Goal: Transaction & Acquisition: Purchase product/service

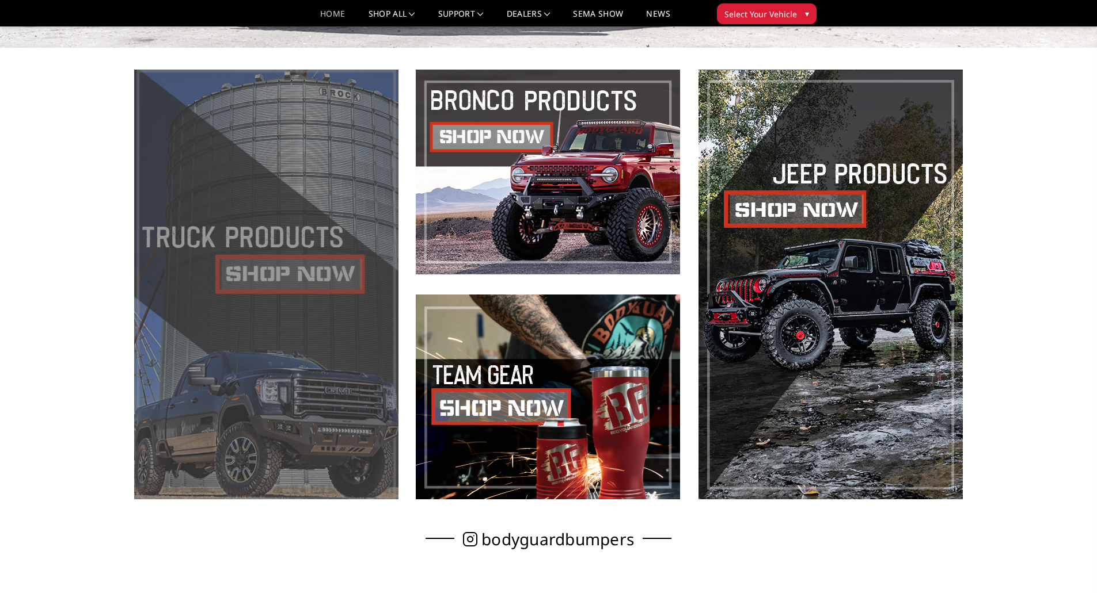
scroll to position [576, 0]
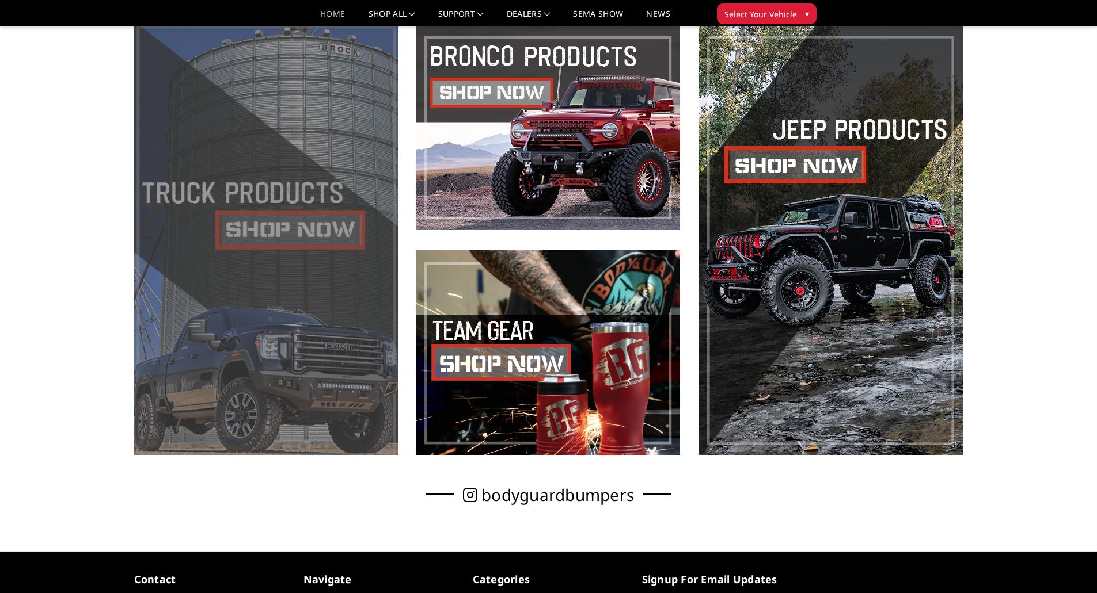
click at [256, 231] on span at bounding box center [266, 240] width 264 height 430
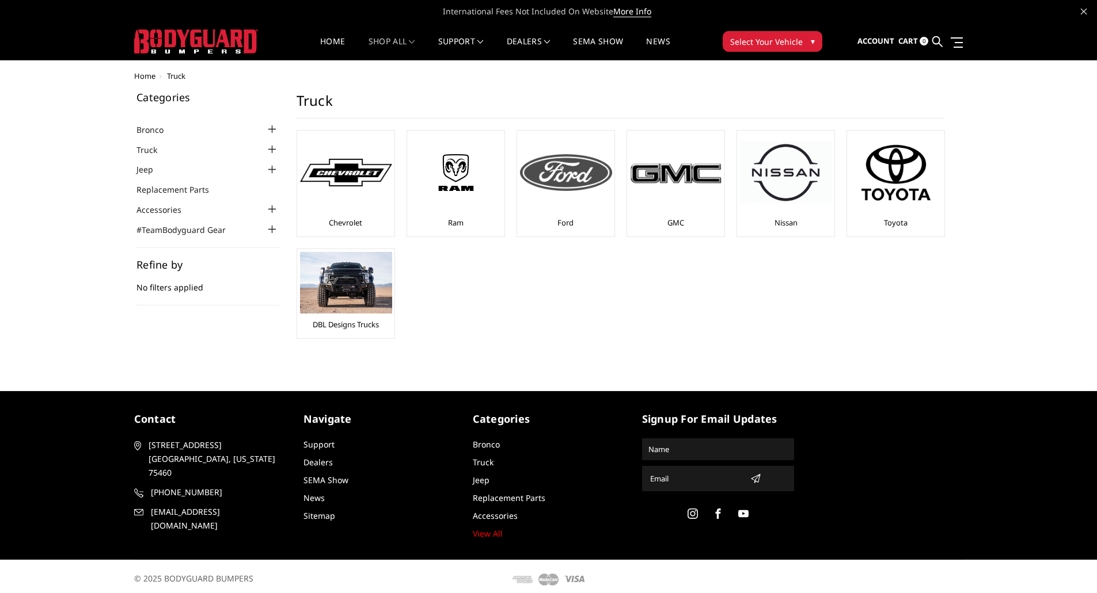
click at [564, 178] on img at bounding box center [566, 172] width 92 height 37
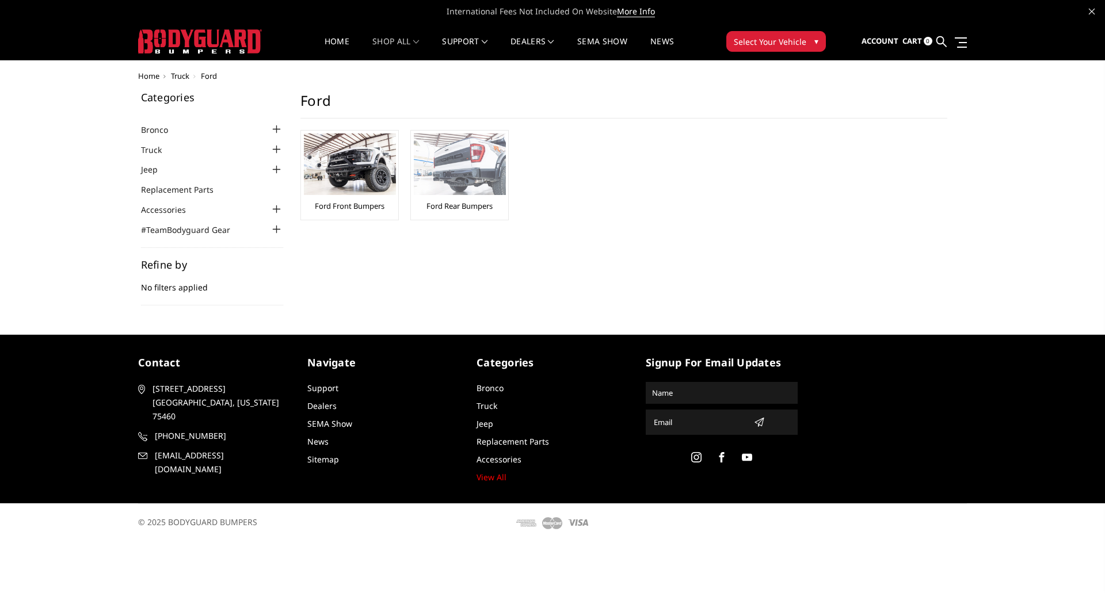
click at [468, 179] on img at bounding box center [460, 165] width 92 height 62
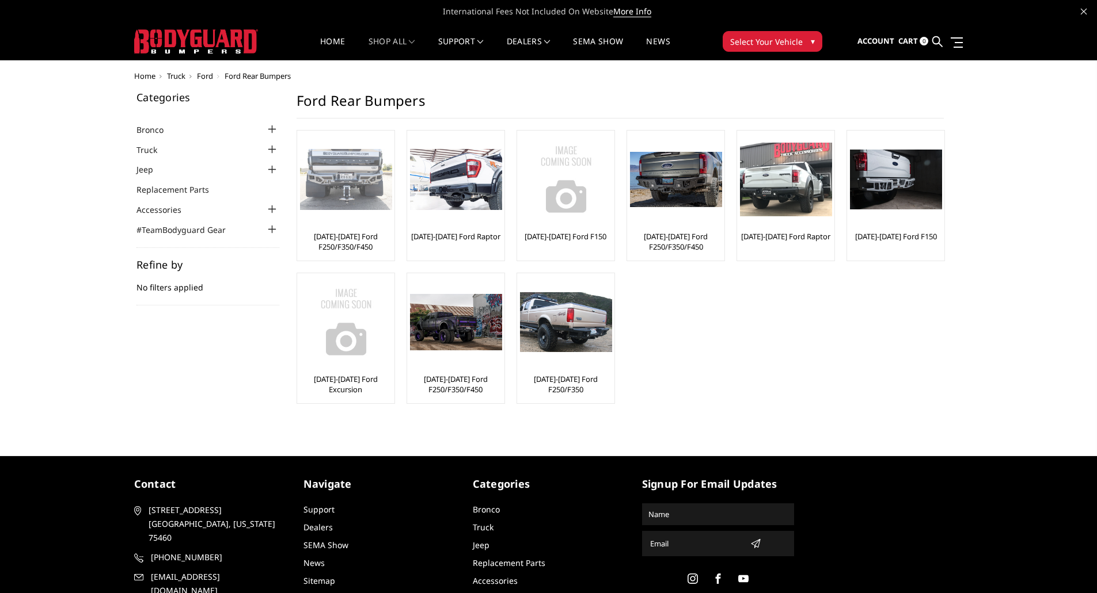
click at [351, 185] on img at bounding box center [346, 180] width 92 height 62
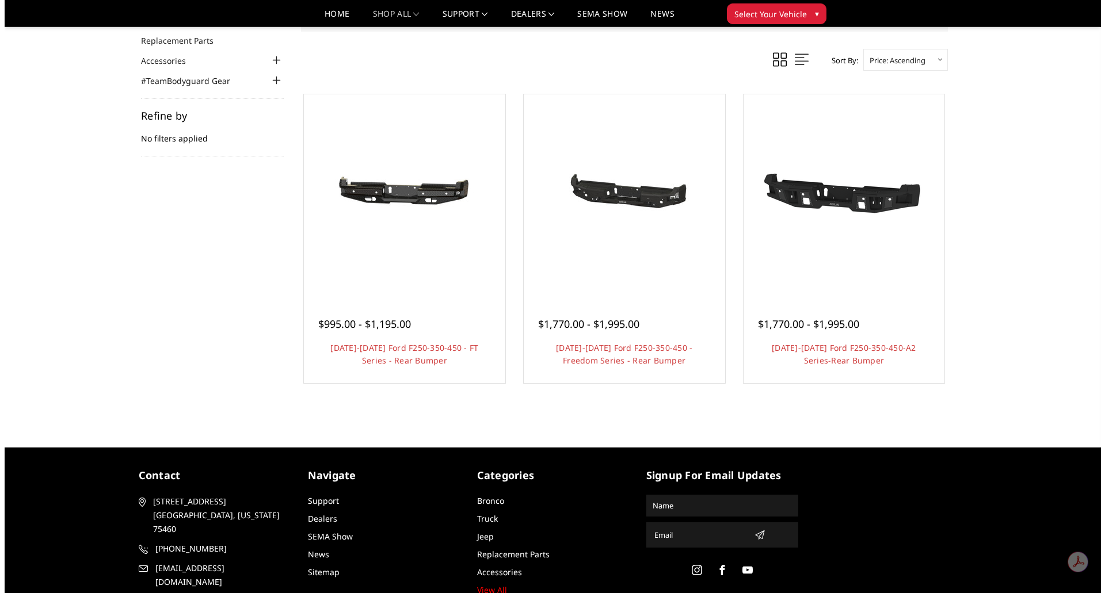
scroll to position [173, 0]
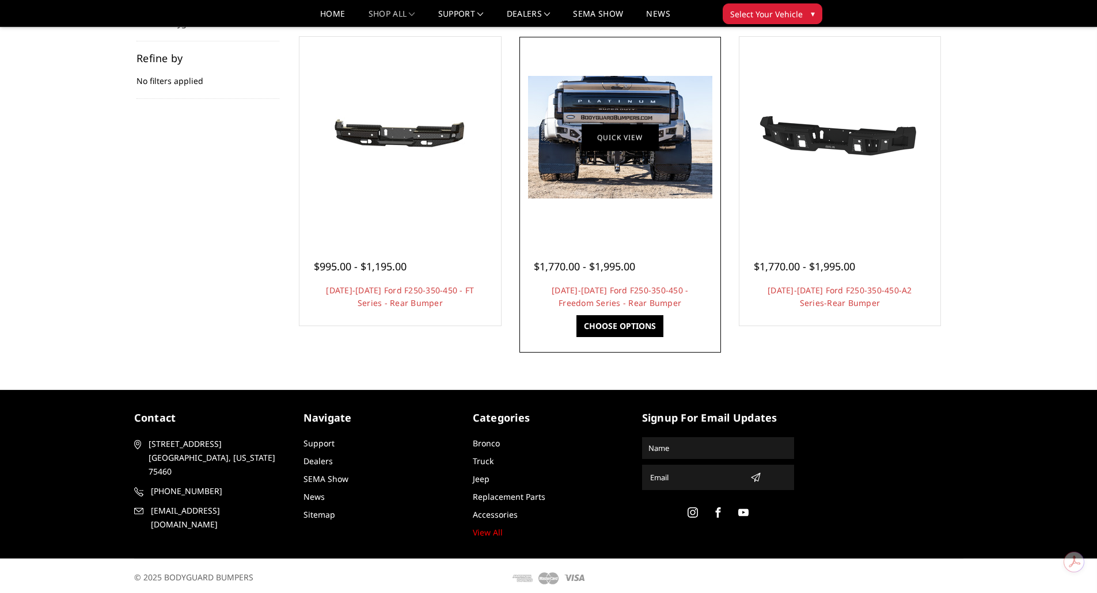
click at [608, 140] on link "Quick view" at bounding box center [619, 137] width 77 height 27
